Goal: Find specific page/section: Find specific page/section

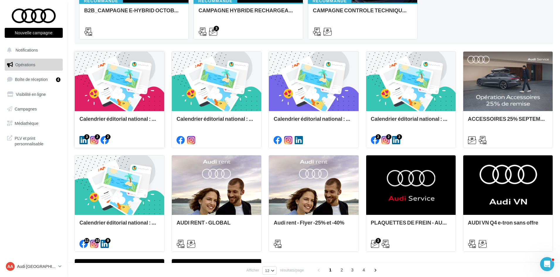
scroll to position [176, 0]
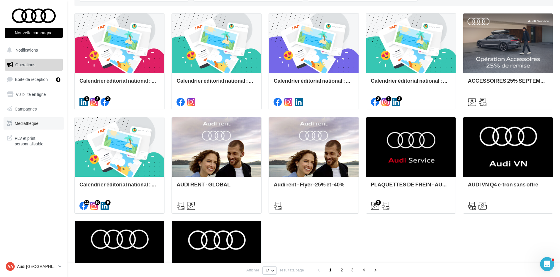
click at [42, 119] on link "Médiathèque" at bounding box center [34, 123] width 60 height 12
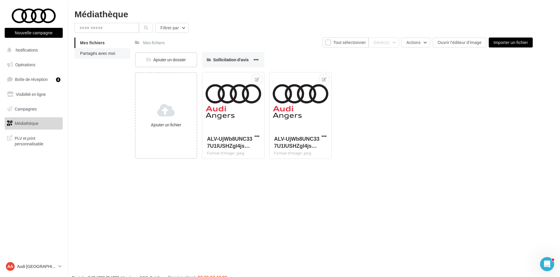
click at [98, 56] on li "Partagés avec moi" at bounding box center [103, 53] width 56 height 11
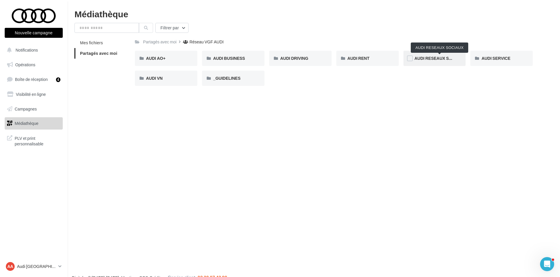
click at [431, 61] on span "AUDI RESEAUX SOCIAUX" at bounding box center [440, 58] width 50 height 5
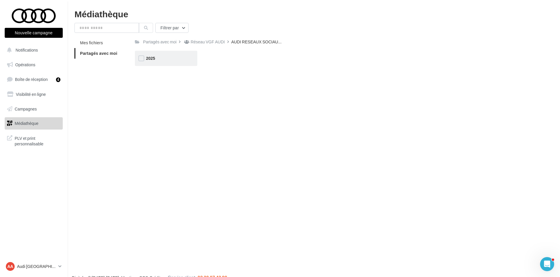
click at [164, 60] on div "2025" at bounding box center [166, 58] width 40 height 6
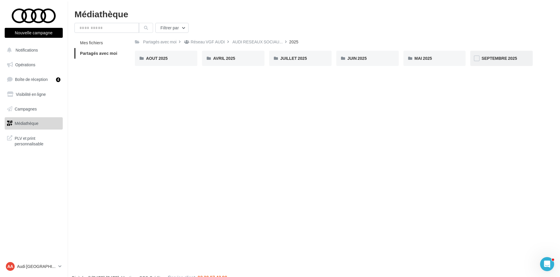
click at [498, 51] on div "SEPTEMBRE 2025" at bounding box center [502, 58] width 62 height 15
